Goal: Information Seeking & Learning: Understand process/instructions

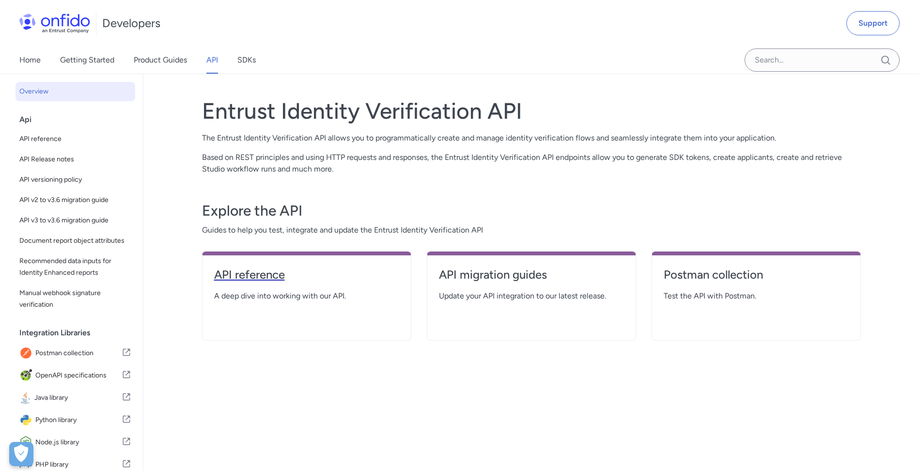
click at [259, 282] on h4 "API reference" at bounding box center [306, 275] width 185 height 16
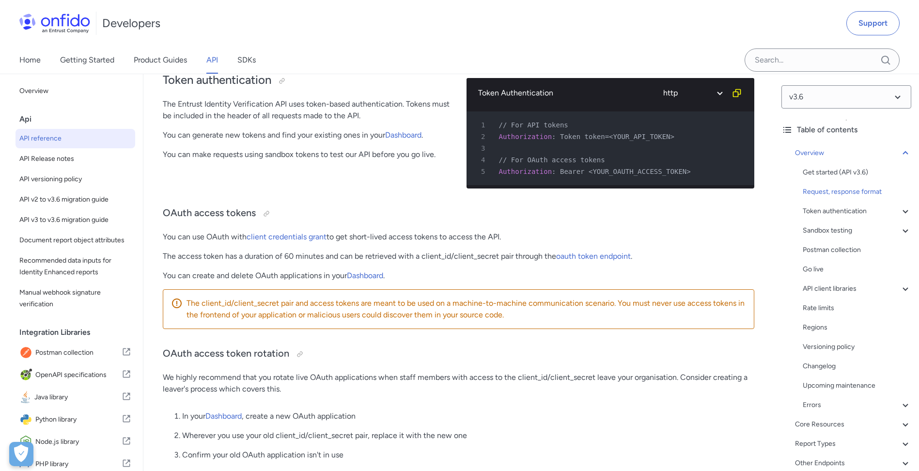
scroll to position [339, 0]
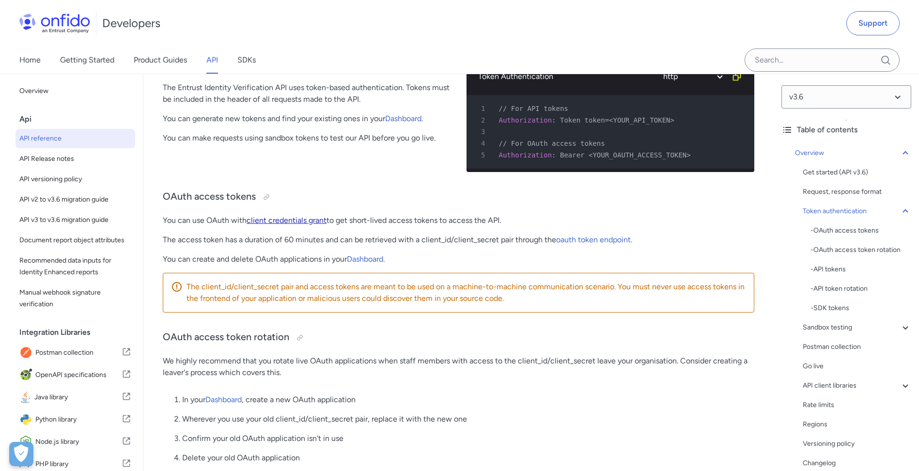
click at [279, 225] on link "client credentials grant" at bounding box center [287, 220] width 80 height 9
click at [264, 201] on div at bounding box center [267, 197] width 8 height 8
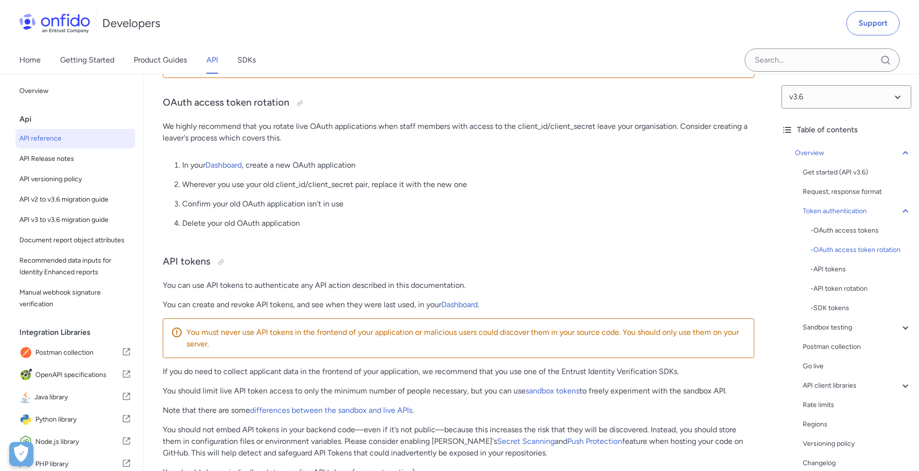
scroll to position [587, 0]
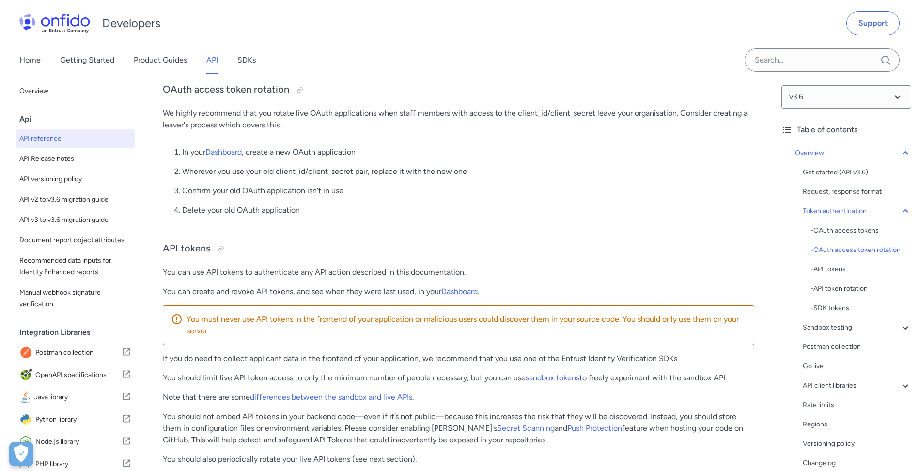
drag, startPoint x: 456, startPoint y: 182, endPoint x: 441, endPoint y: 206, distance: 28.7
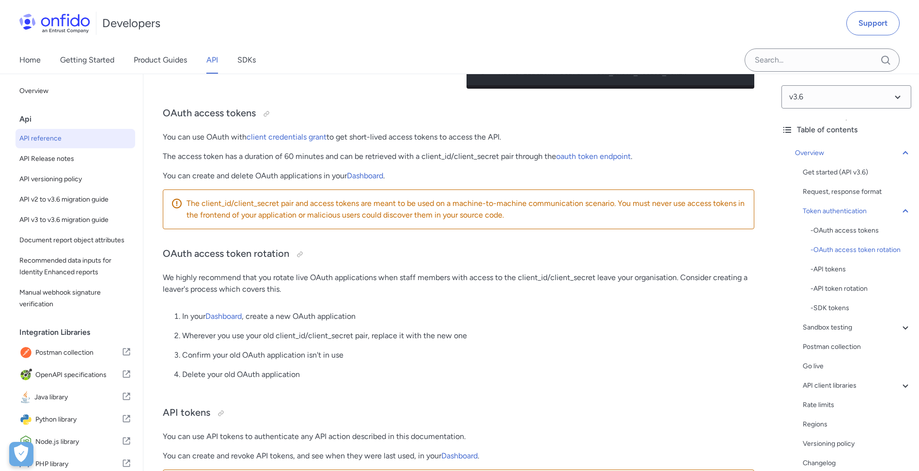
scroll to position [361, 0]
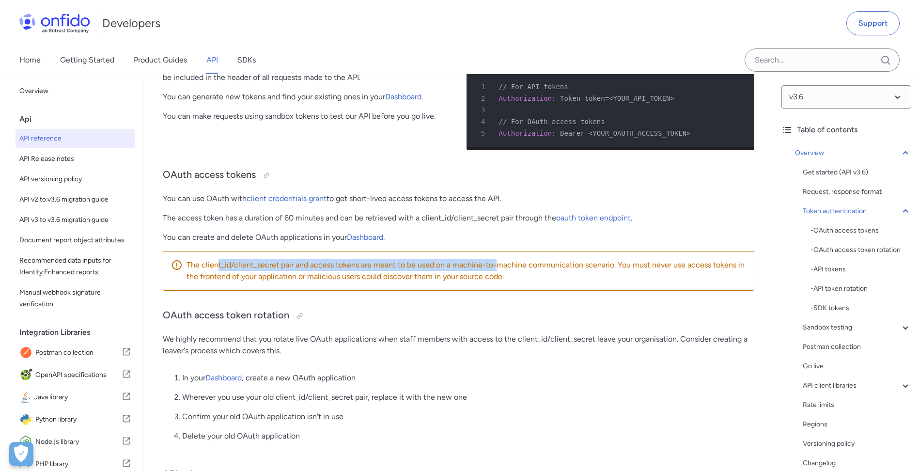
drag, startPoint x: 219, startPoint y: 271, endPoint x: 497, endPoint y: 260, distance: 278.4
click at [497, 260] on div "The client_id/client_secret pair and access tokens are meant to be used on a ma…" at bounding box center [459, 271] width 592 height 40
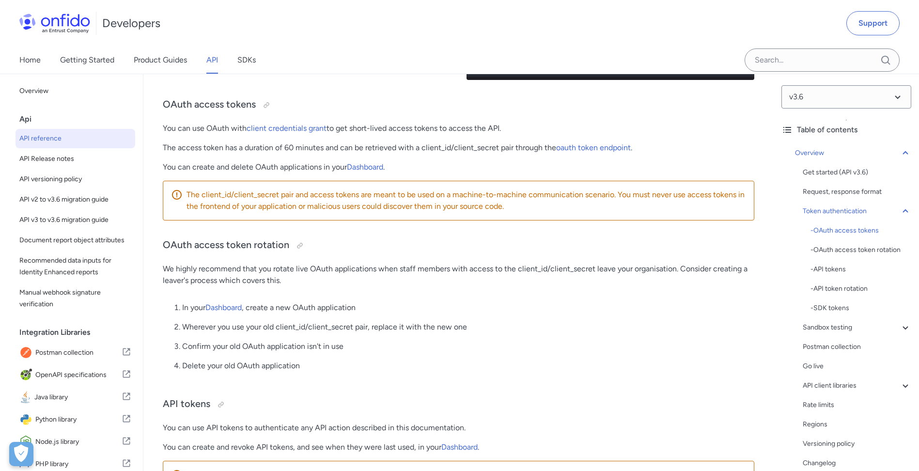
scroll to position [431, 0]
